Goal: Transaction & Acquisition: Book appointment/travel/reservation

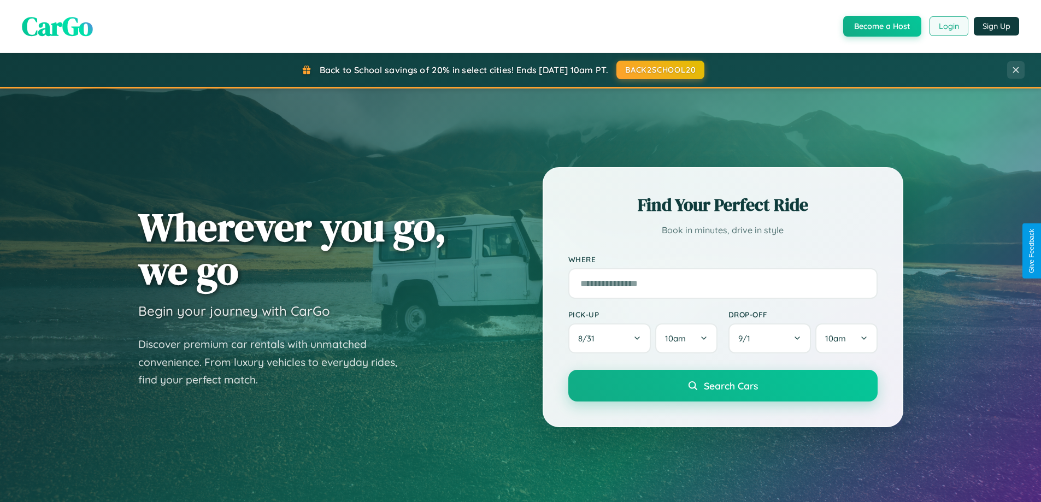
click at [948, 26] on button "Login" at bounding box center [948, 26] width 39 height 20
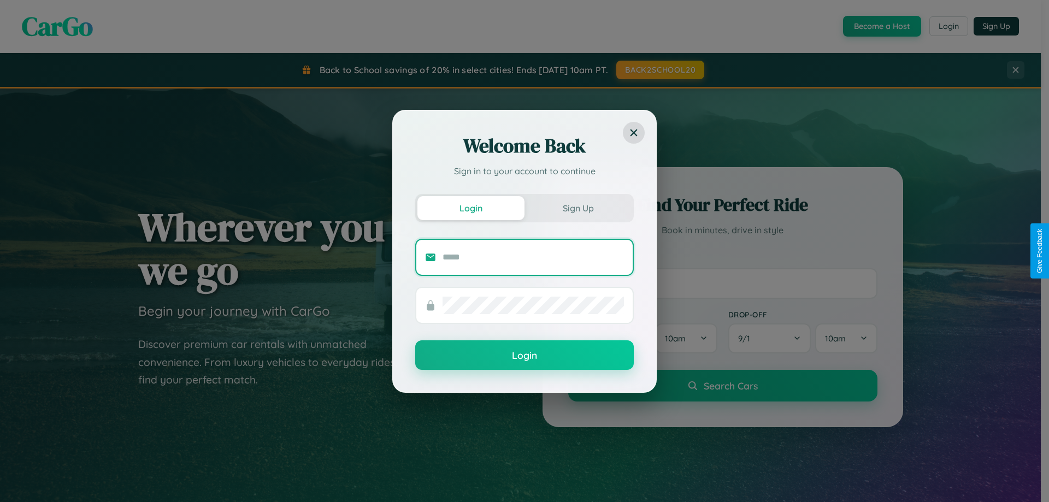
click at [533, 257] on input "text" at bounding box center [533, 257] width 181 height 17
type input "**********"
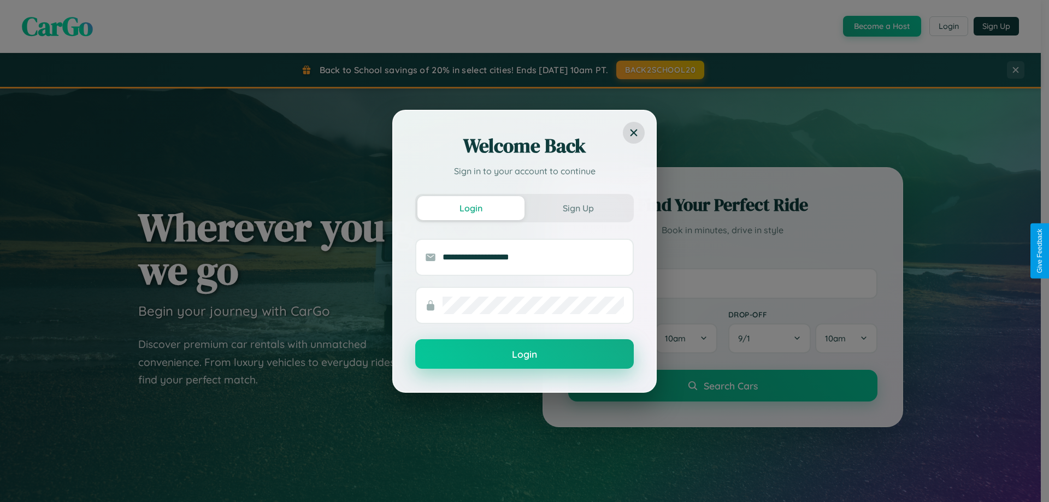
click at [525, 354] on button "Login" at bounding box center [524, 354] width 219 height 30
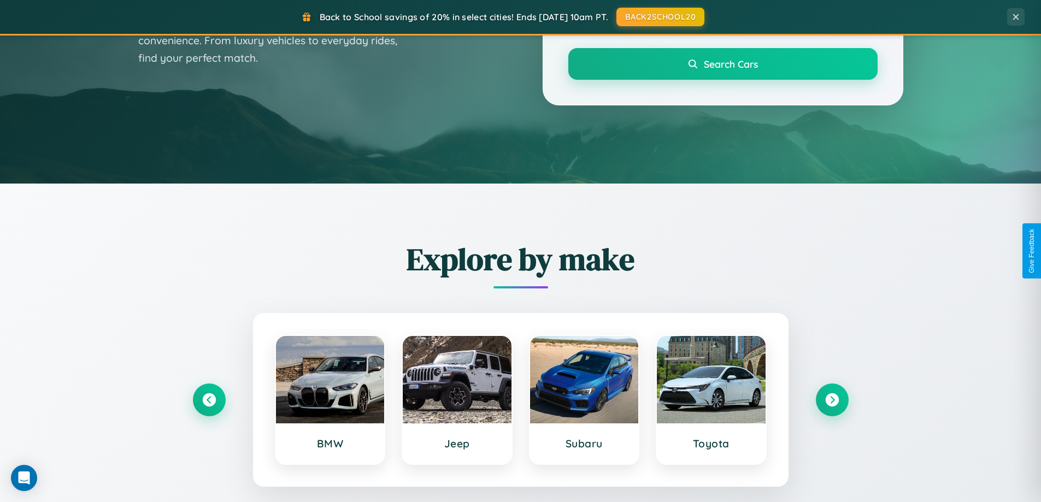
scroll to position [752, 0]
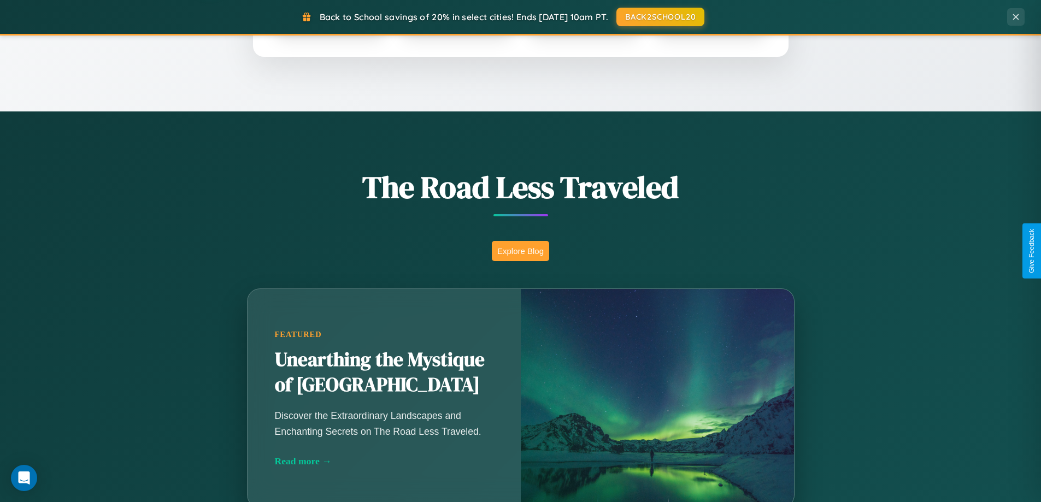
click at [520, 251] on button "Explore Blog" at bounding box center [520, 251] width 57 height 20
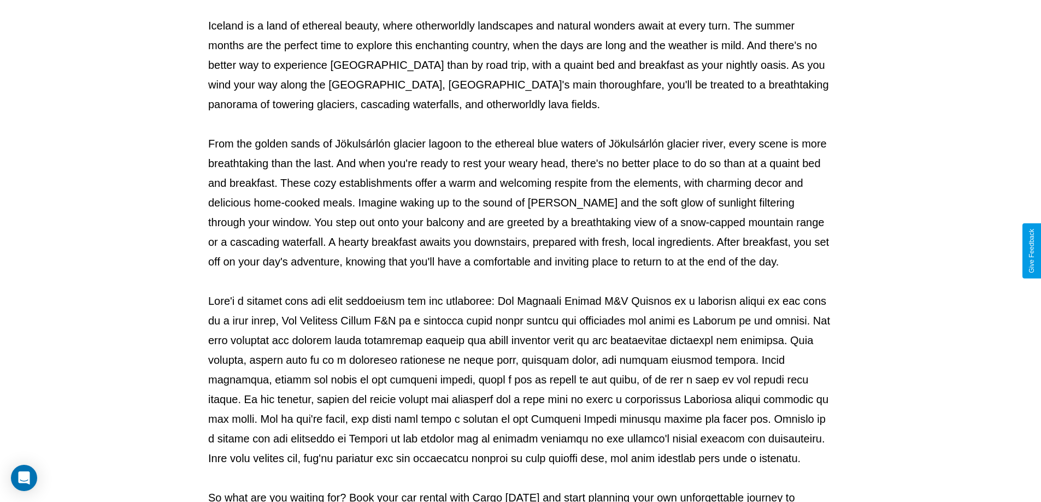
scroll to position [354, 0]
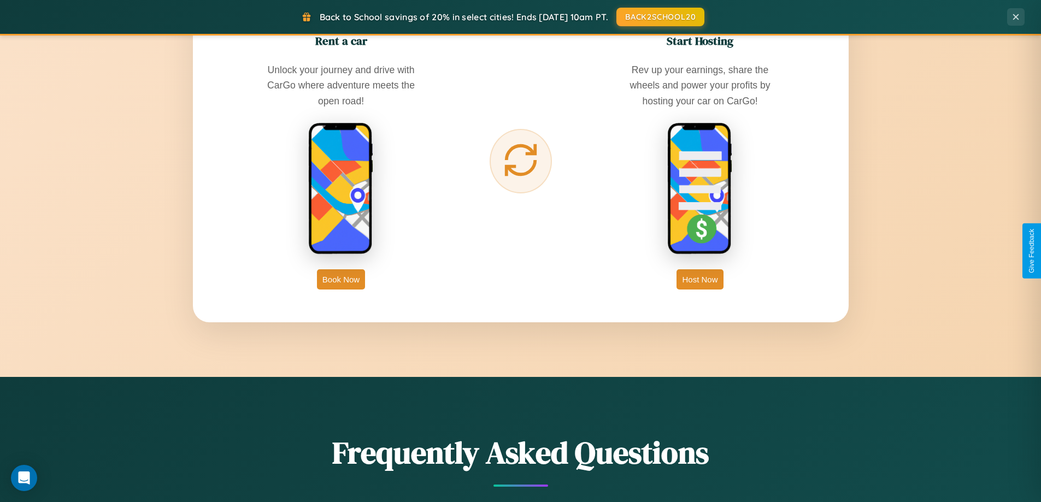
scroll to position [1756, 0]
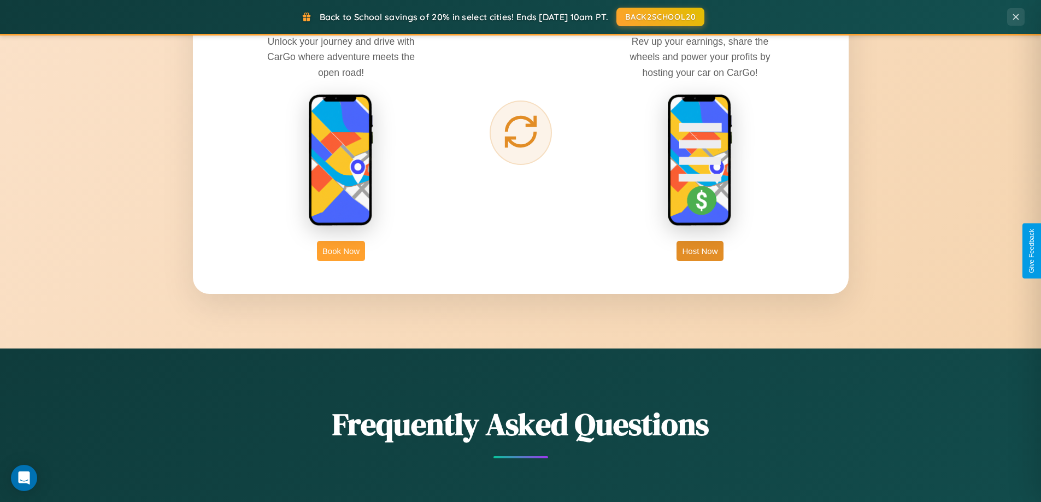
click at [341, 251] on button "Book Now" at bounding box center [341, 251] width 48 height 20
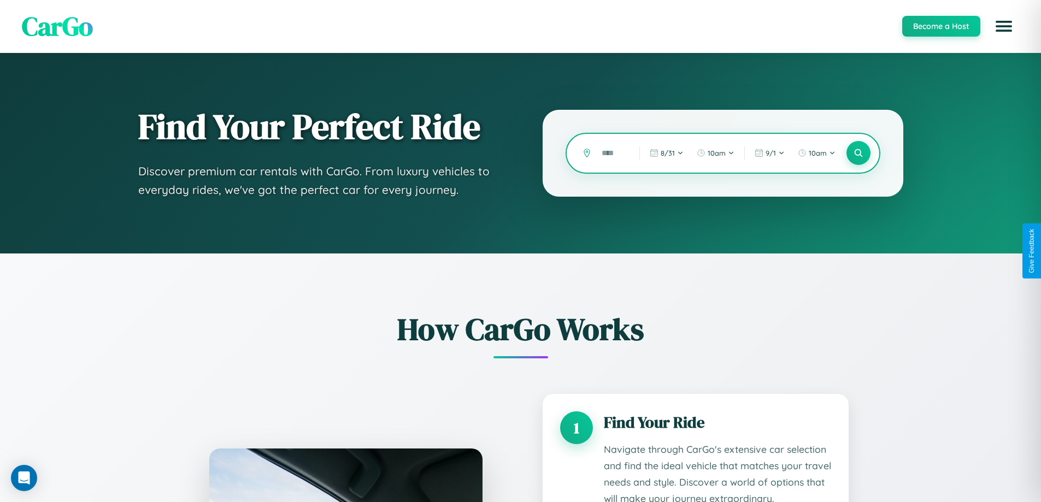
click at [613, 153] on input "text" at bounding box center [612, 153] width 32 height 19
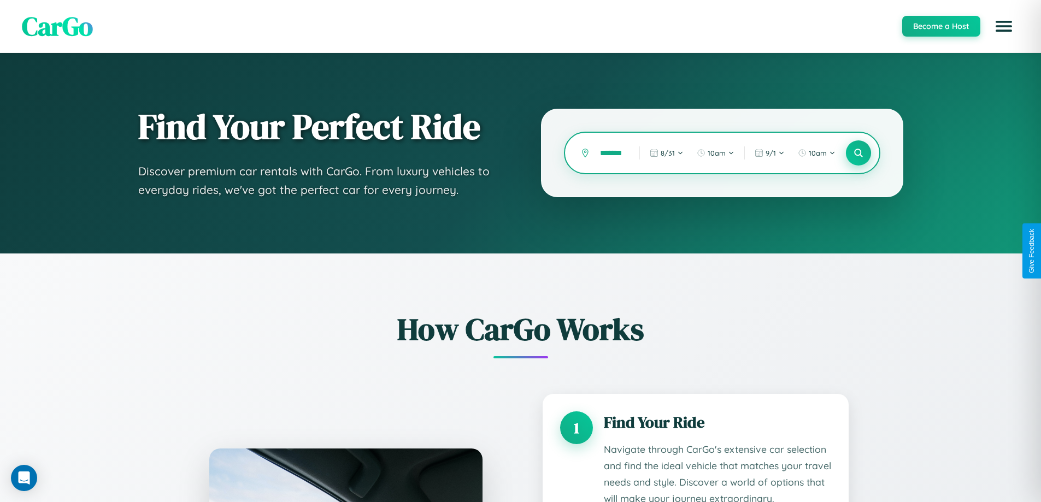
type input "*******"
click at [858, 153] on icon at bounding box center [858, 153] width 10 height 10
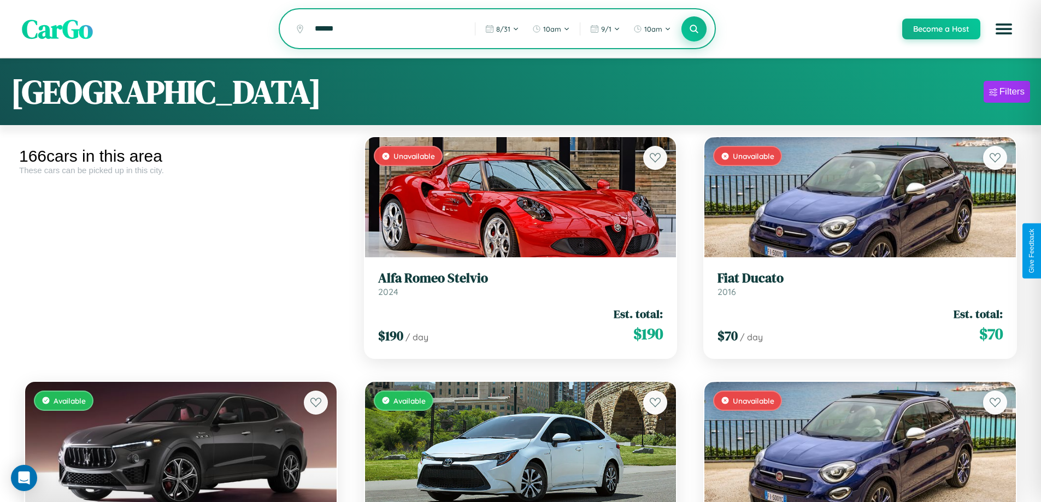
click at [693, 30] on icon at bounding box center [694, 28] width 10 height 10
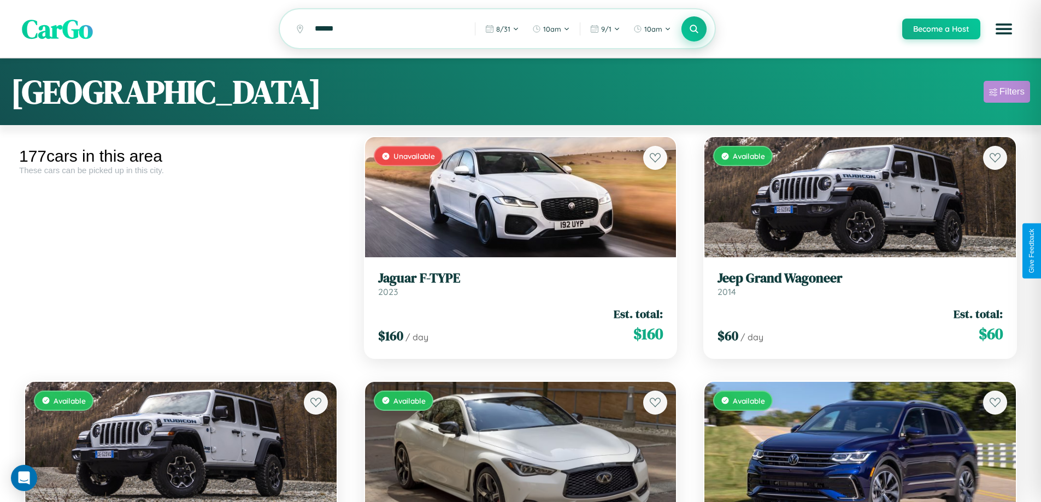
click at [1006, 93] on div "Filters" at bounding box center [1011, 91] width 25 height 11
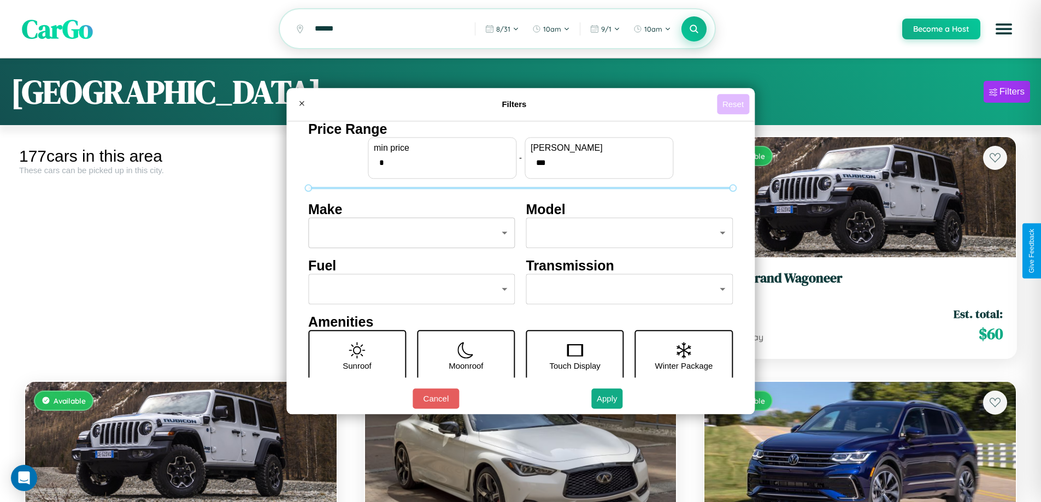
click at [734, 104] on button "Reset" at bounding box center [733, 104] width 32 height 20
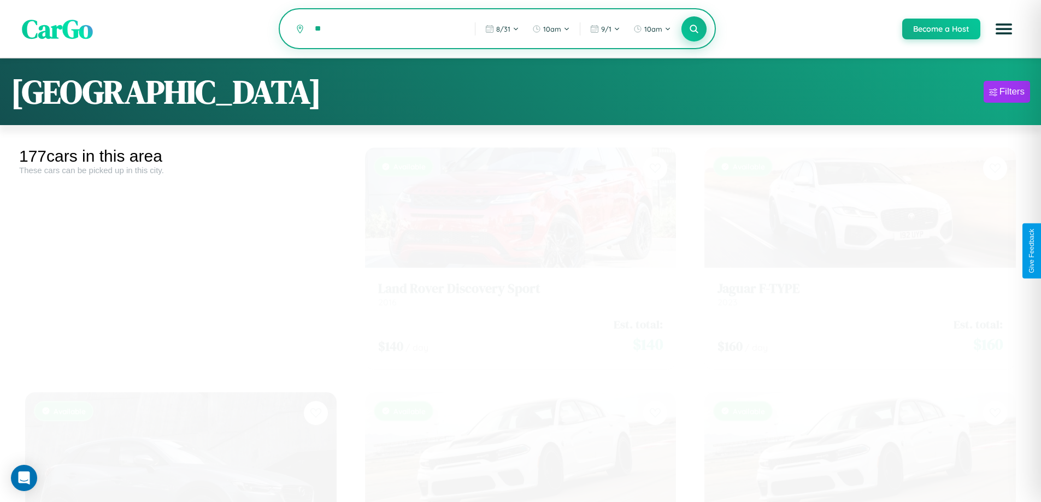
type input "*"
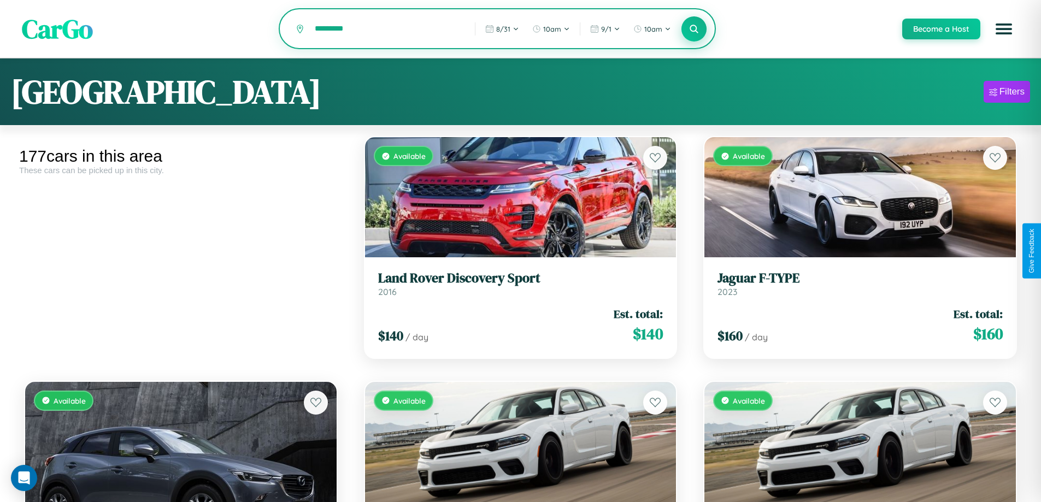
type input "*********"
click at [693, 30] on icon at bounding box center [694, 28] width 10 height 10
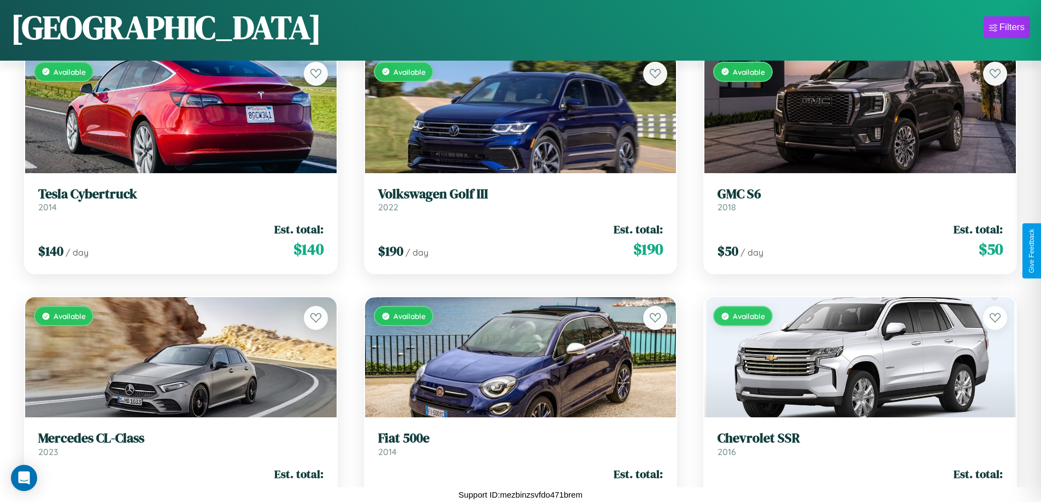
scroll to position [6515, 0]
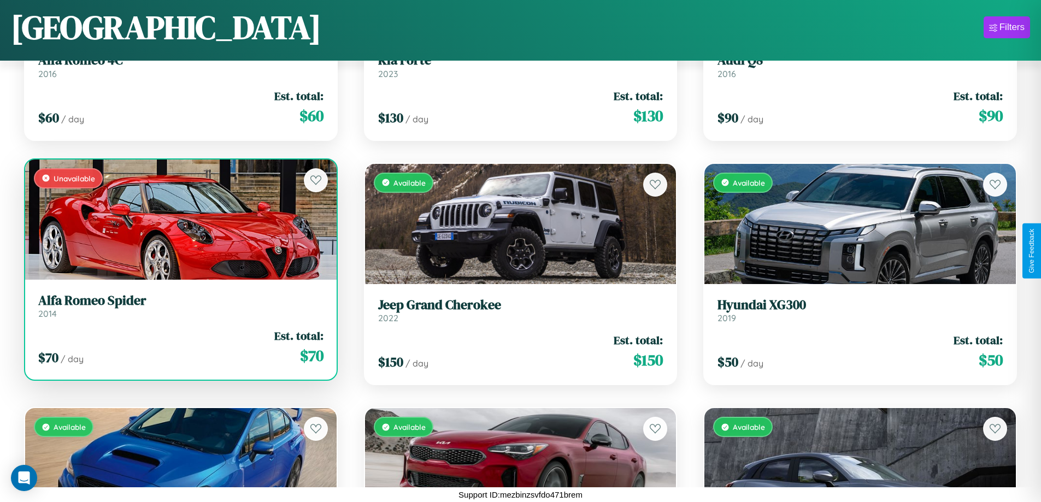
click at [179, 310] on link "Alfa Romeo Spider 2014" at bounding box center [180, 306] width 285 height 27
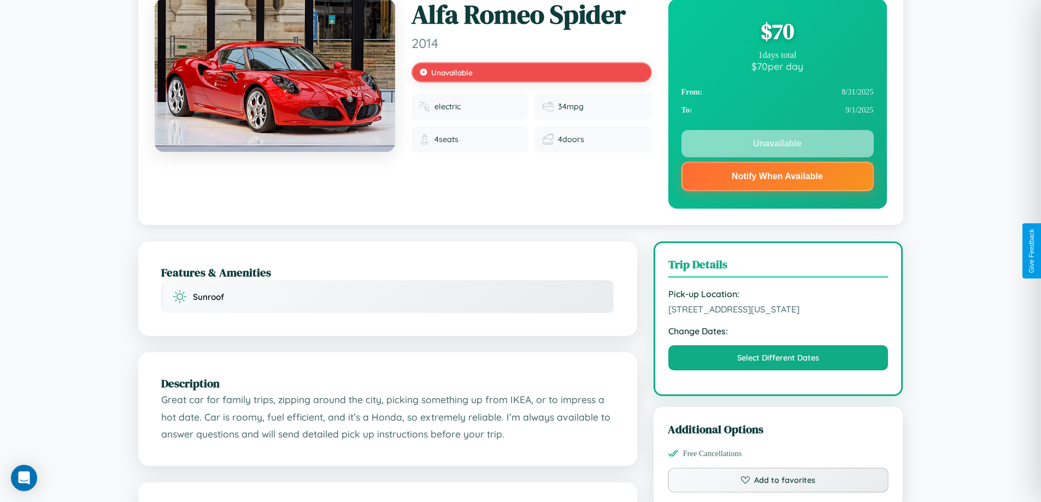
scroll to position [152, 0]
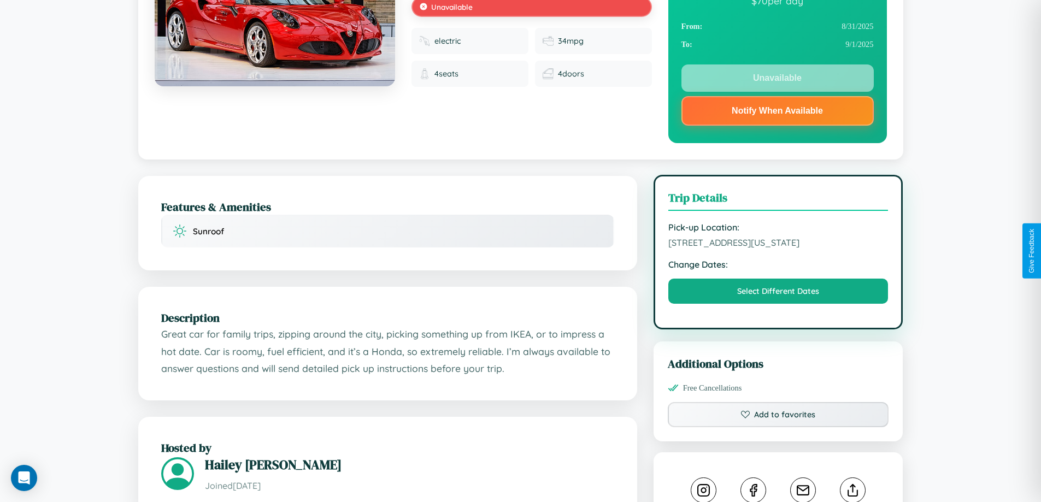
click at [778, 248] on span "7730 Center Street San Diego California 75018 United States" at bounding box center [778, 242] width 220 height 11
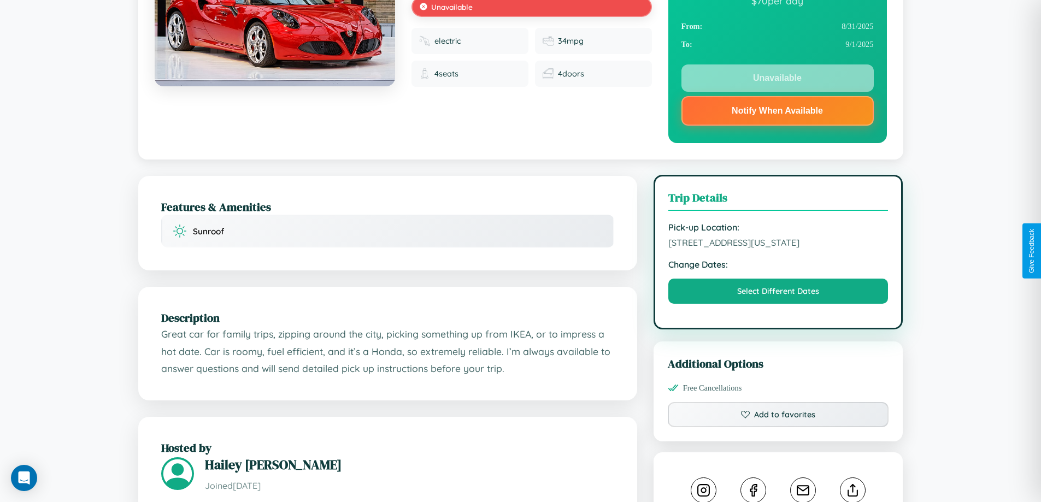
click at [778, 248] on span "7730 Center Street San Diego California 75018 United States" at bounding box center [778, 242] width 220 height 11
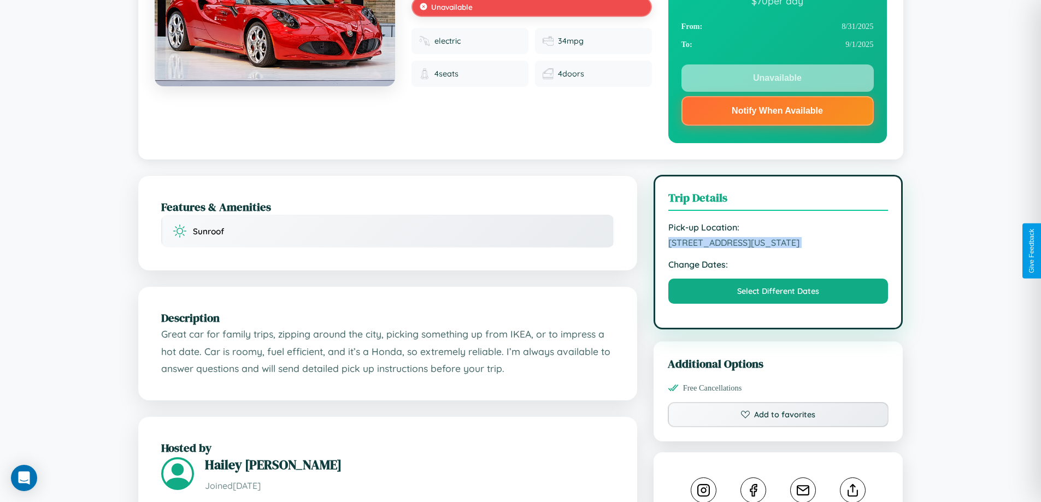
click at [778, 248] on span "7730 Center Street San Diego California 75018 United States" at bounding box center [778, 242] width 220 height 11
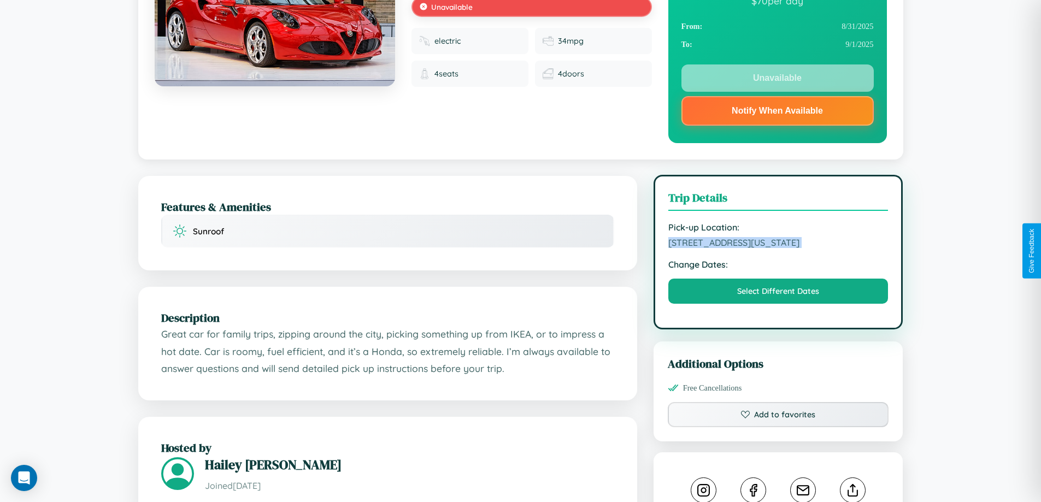
click at [778, 248] on span "7730 Center Street San Diego California 75018 United States" at bounding box center [778, 242] width 220 height 11
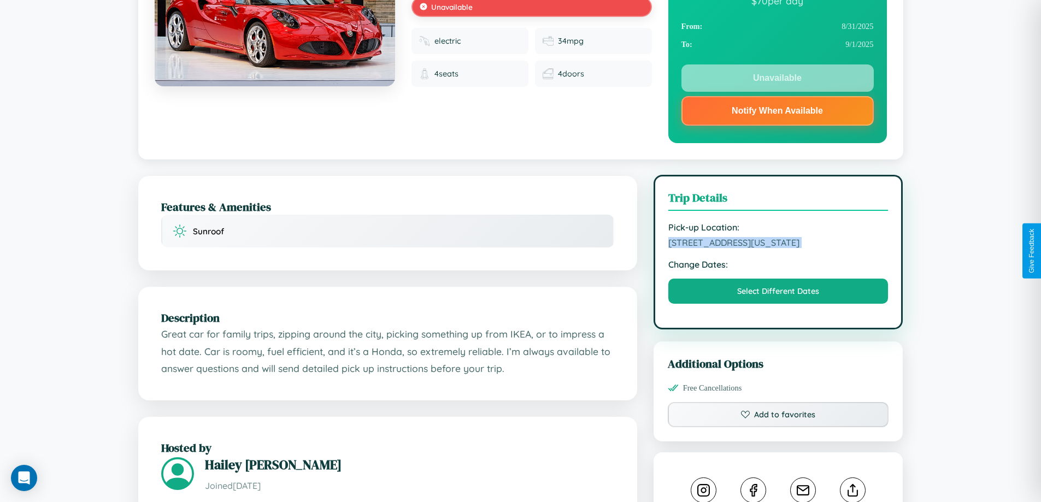
click at [778, 248] on span "7730 Center Street San Diego California 75018 United States" at bounding box center [778, 242] width 220 height 11
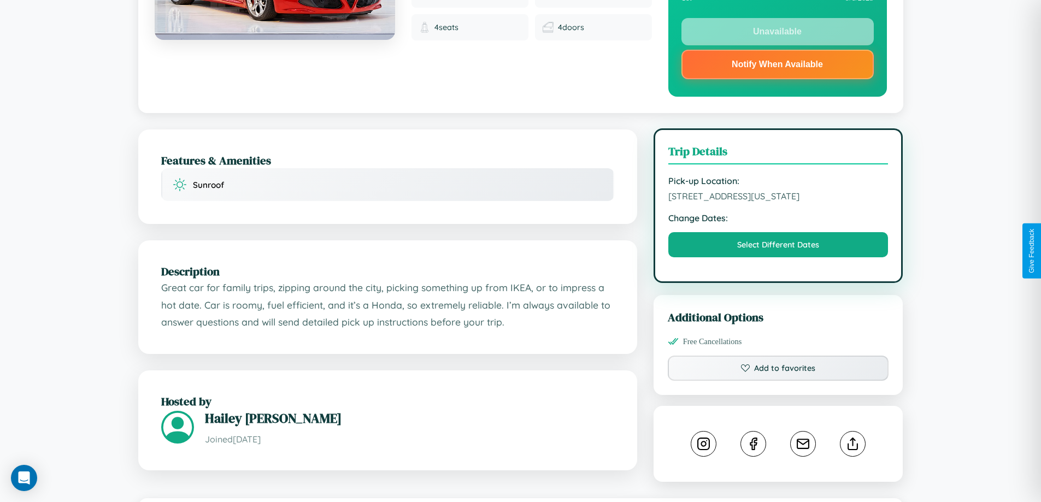
scroll to position [0, 0]
